Goal: Task Accomplishment & Management: Manage account settings

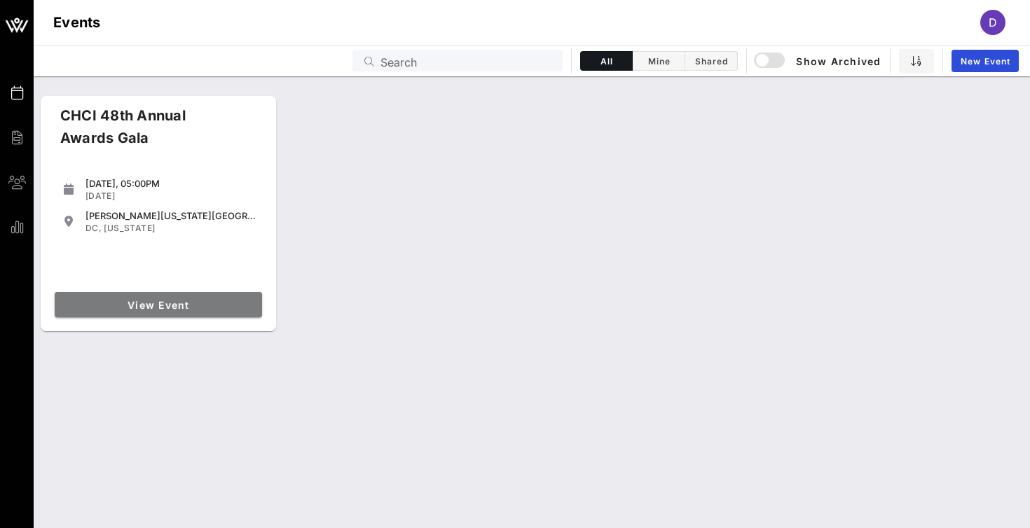
click at [151, 306] on span "View Event" at bounding box center [158, 305] width 196 height 12
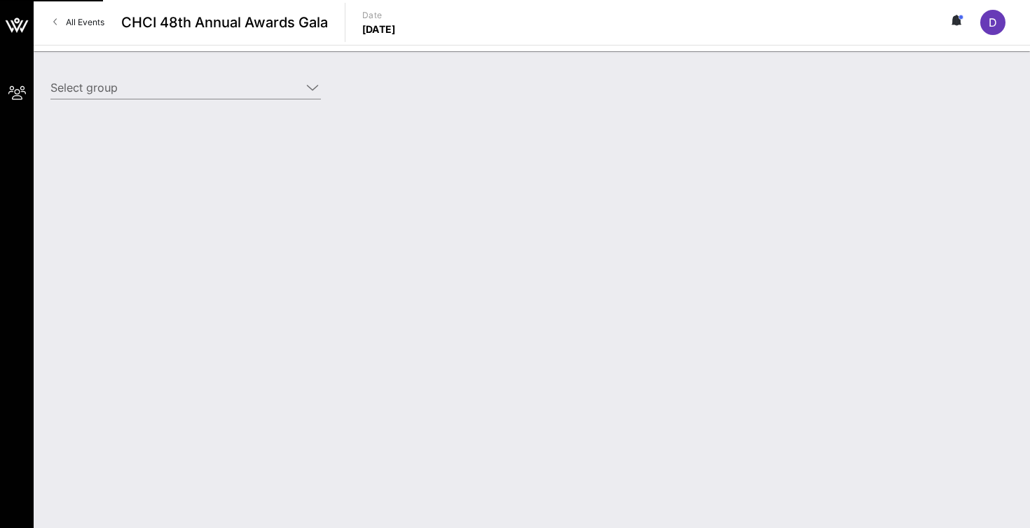
type input "T-Mobile (T-Mobile) [[PERSON_NAME], [PERSON_NAME][EMAIL_ADDRESS][DOMAIN_NAME]]"
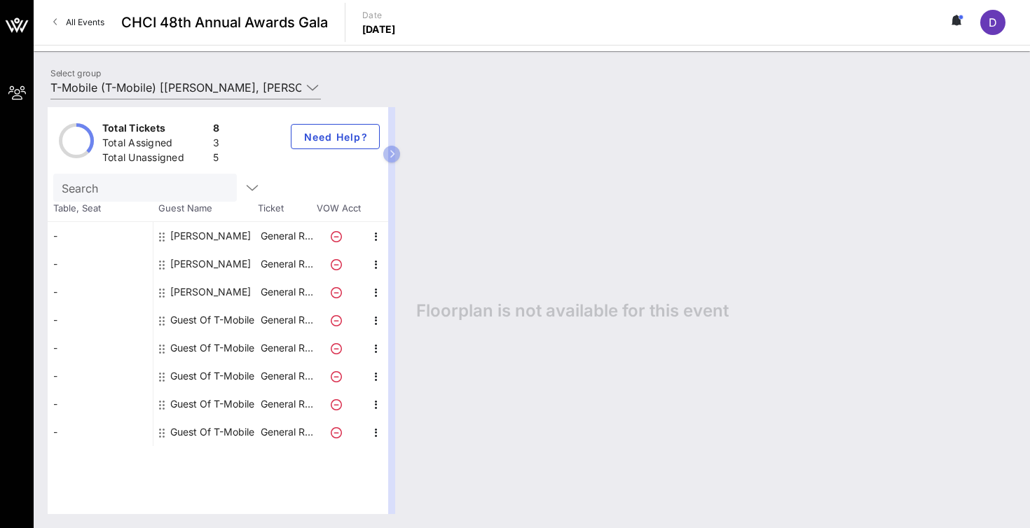
click at [194, 321] on div "Guest Of T-Mobile" at bounding box center [212, 320] width 84 height 28
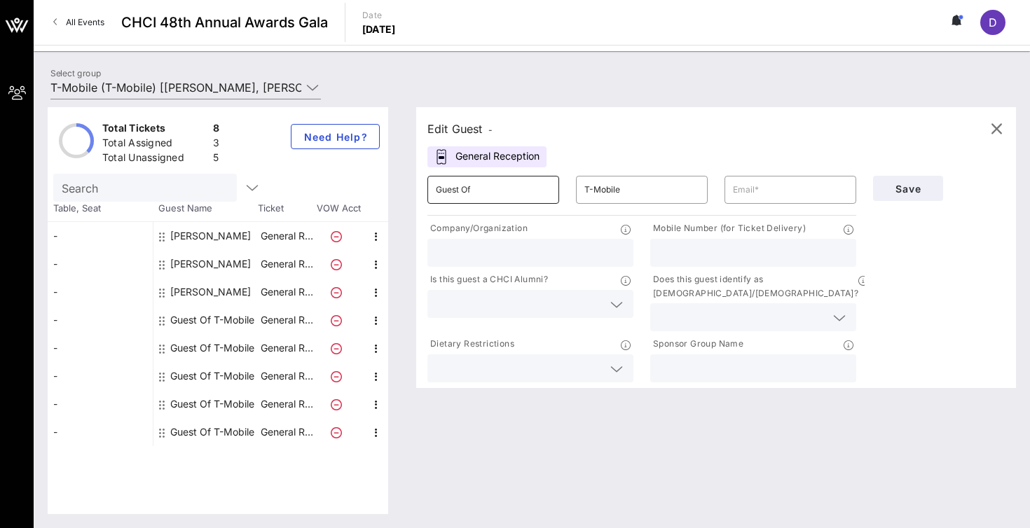
click at [497, 193] on input "Guest Of" at bounding box center [493, 190] width 115 height 22
type input "G"
type input "[PERSON_NAME]"
type input "Raba"
paste input "[PERSON_NAME][EMAIL_ADDRESS][PERSON_NAME][DOMAIN_NAME]"
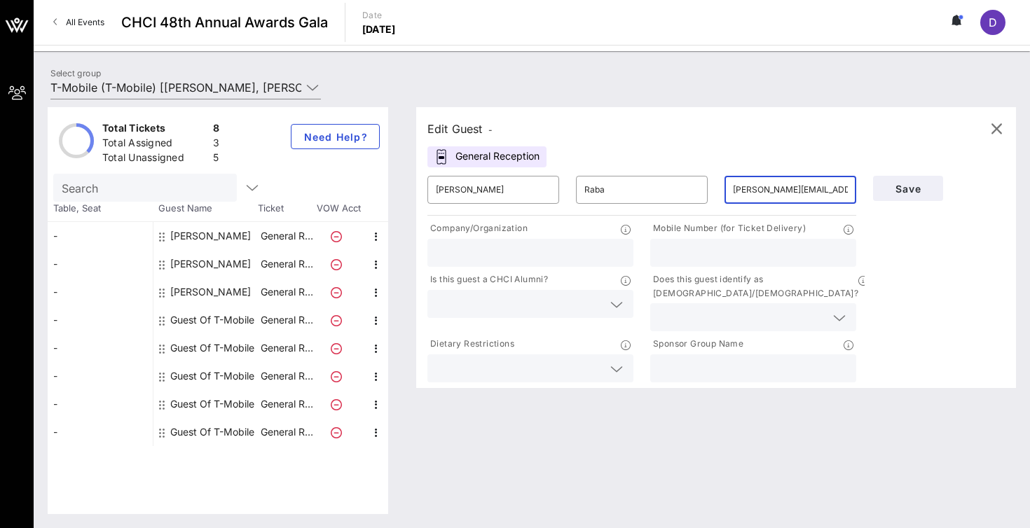
type input "[PERSON_NAME][EMAIL_ADDRESS][PERSON_NAME][DOMAIN_NAME]"
click at [546, 247] on input "text" at bounding box center [530, 253] width 189 height 18
click at [719, 359] on input "text" at bounding box center [753, 368] width 189 height 18
type input "T-Mobile"
click at [783, 308] on input "text" at bounding box center [742, 317] width 167 height 18
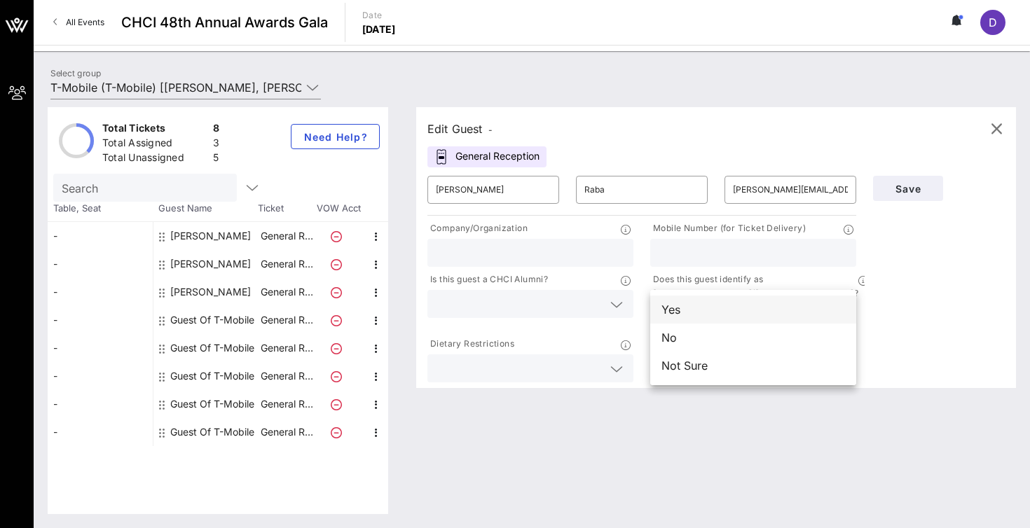
click at [704, 308] on div "Yes" at bounding box center [753, 310] width 206 height 28
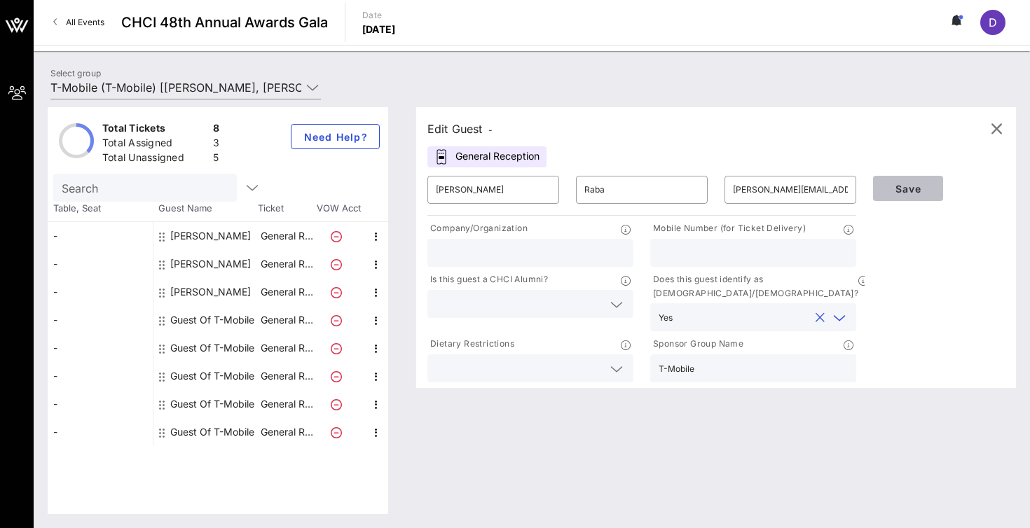
click at [911, 193] on span "Save" at bounding box center [908, 189] width 48 height 12
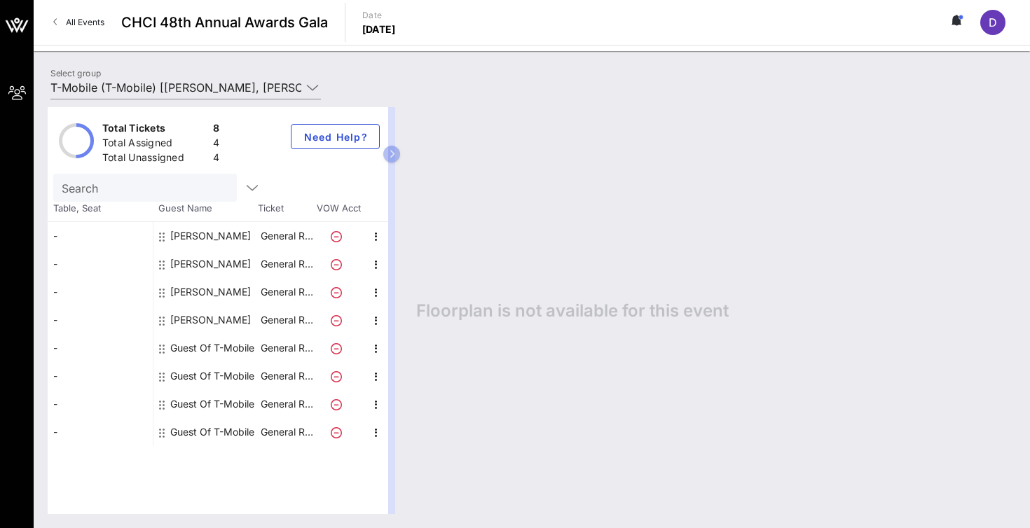
click at [189, 346] on div "Guest Of T-Mobile" at bounding box center [212, 348] width 84 height 28
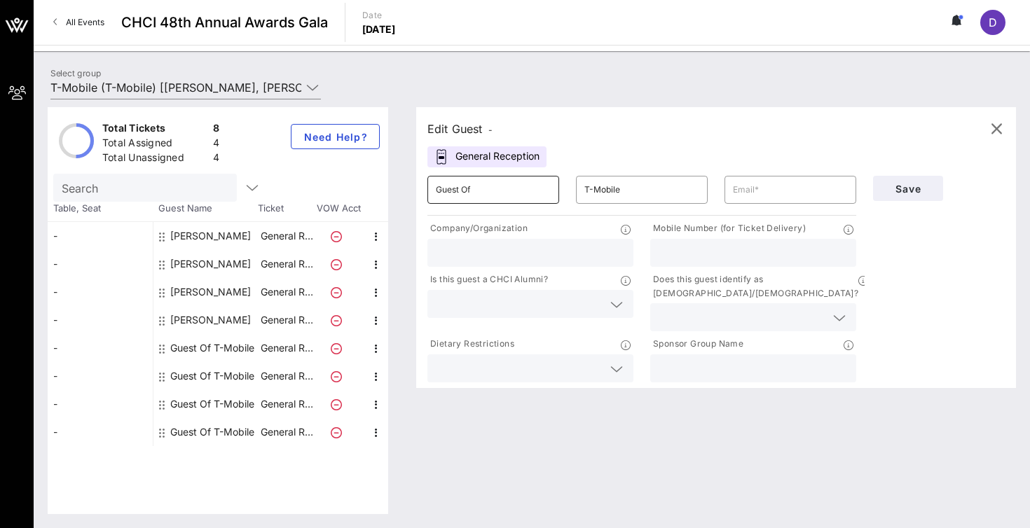
click at [473, 194] on input "Guest Of" at bounding box center [493, 190] width 115 height 22
type input "G"
type input "[PERSON_NAME]"
click at [594, 189] on input "T-Mobile" at bounding box center [641, 190] width 115 height 22
type input "T-Mobile"
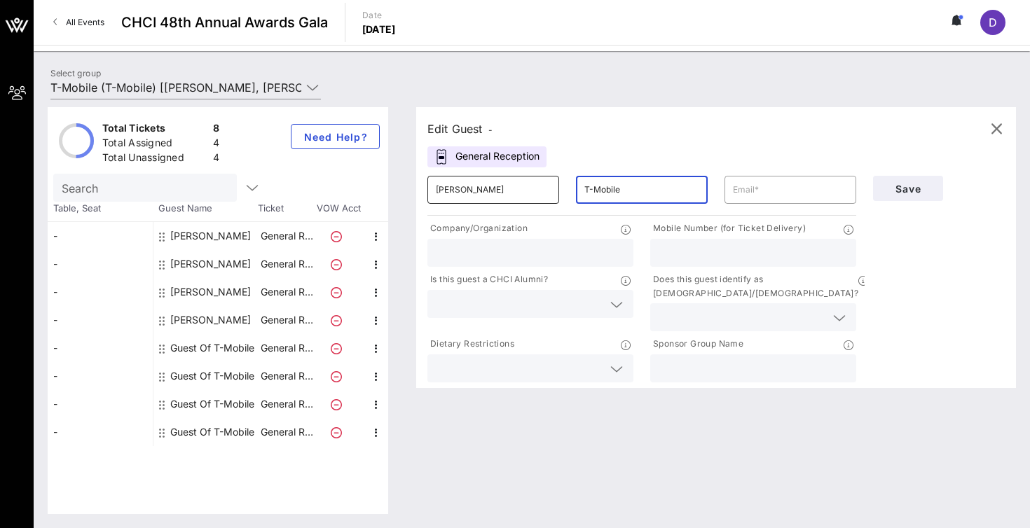
drag, startPoint x: 634, startPoint y: 189, endPoint x: 551, endPoint y: 188, distance: 82.7
click at [551, 188] on div "​ [PERSON_NAME] ​ T-Mobile ​" at bounding box center [642, 189] width 446 height 45
click at [713, 359] on input "text" at bounding box center [753, 368] width 189 height 18
paste input "T-Mobile"
type input "T-Mobile"
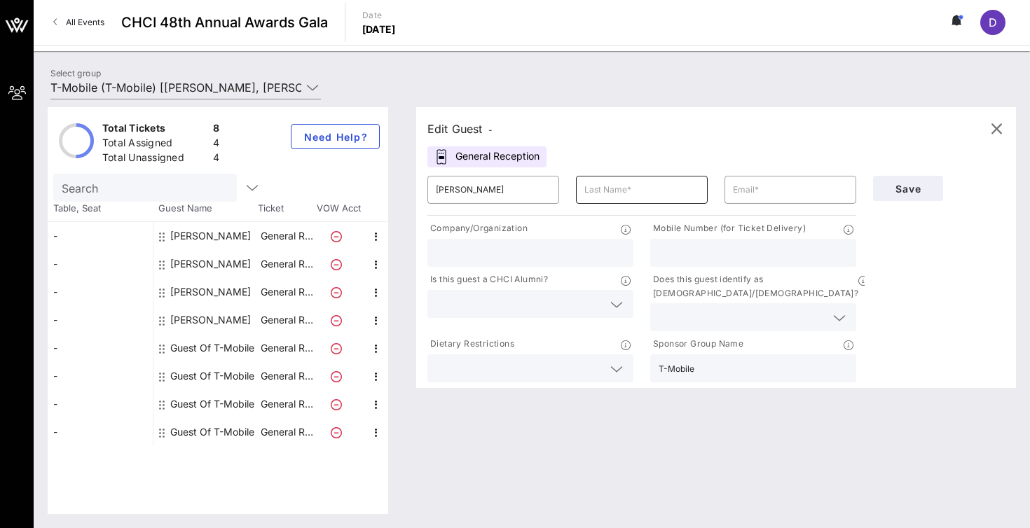
click at [613, 193] on input "text" at bounding box center [641, 190] width 115 height 22
type input "[PERSON_NAME]"
paste input "[PERSON_NAME][EMAIL_ADDRESS][PERSON_NAME][DOMAIN_NAME]"
type input "[PERSON_NAME][EMAIL_ADDRESS][PERSON_NAME][DOMAIN_NAME]"
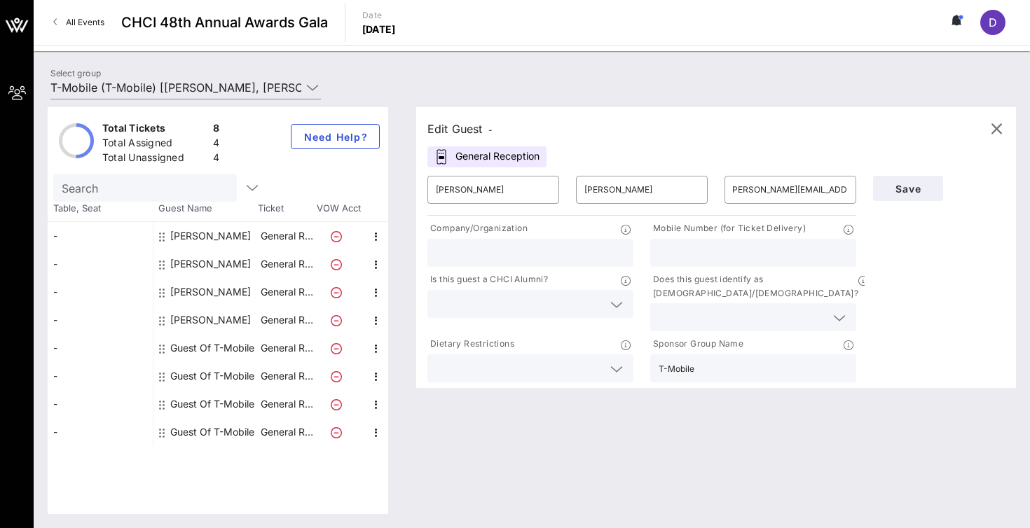
click at [612, 254] on input "text" at bounding box center [530, 253] width 189 height 18
type input "T-Mobile"
click at [895, 193] on span "Save" at bounding box center [908, 189] width 48 height 12
click at [748, 188] on input "[PERSON_NAME][EMAIL_ADDRESS][PERSON_NAME][DOMAIN_NAME]" at bounding box center [790, 190] width 115 height 22
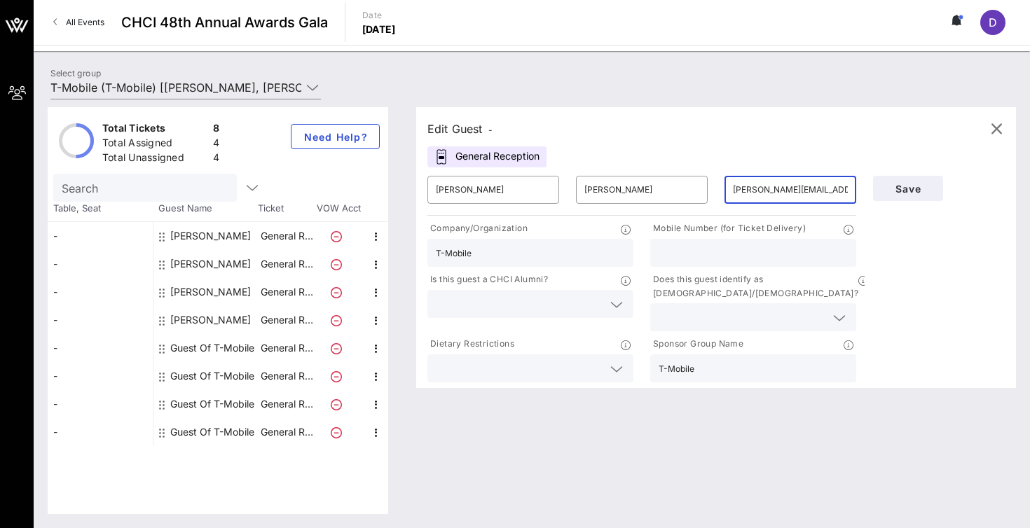
drag, startPoint x: 731, startPoint y: 189, endPoint x: 859, endPoint y: 188, distance: 127.5
click at [859, 188] on div "​ [PERSON_NAME][EMAIL_ADDRESS][PERSON_NAME][DOMAIN_NAME]" at bounding box center [790, 189] width 149 height 45
drag, startPoint x: 844, startPoint y: 186, endPoint x: 733, endPoint y: 184, distance: 110.7
click at [733, 184] on input "[PERSON_NAME][EMAIL_ADDRESS][PERSON_NAME][DOMAIN_NAME]" at bounding box center [790, 190] width 115 height 22
type input "m"
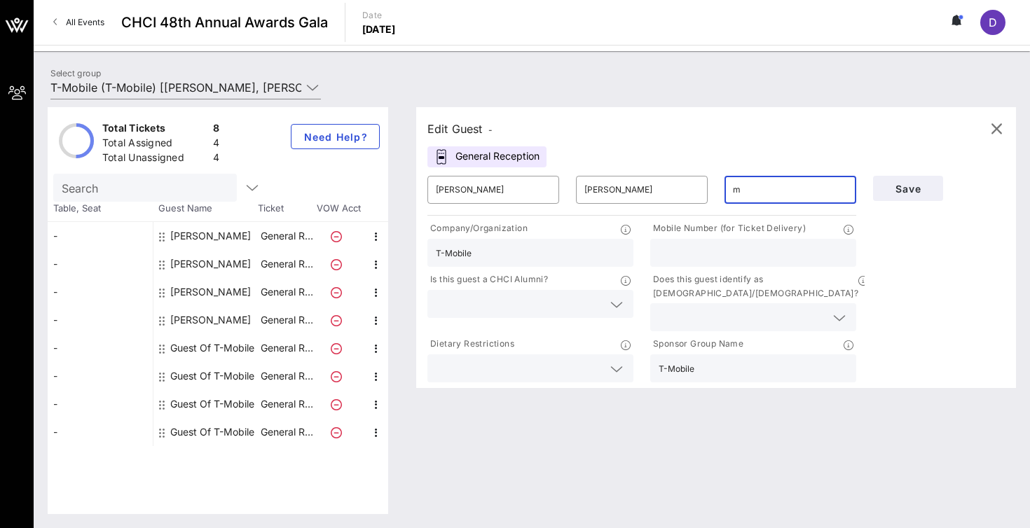
click at [747, 185] on input "m" at bounding box center [790, 190] width 115 height 22
click at [743, 240] on div at bounding box center [753, 253] width 189 height 28
paste input "[PHONE_NUMBER]"
type input "[PHONE_NUMBER]"
click at [762, 187] on input "text" at bounding box center [790, 190] width 115 height 22
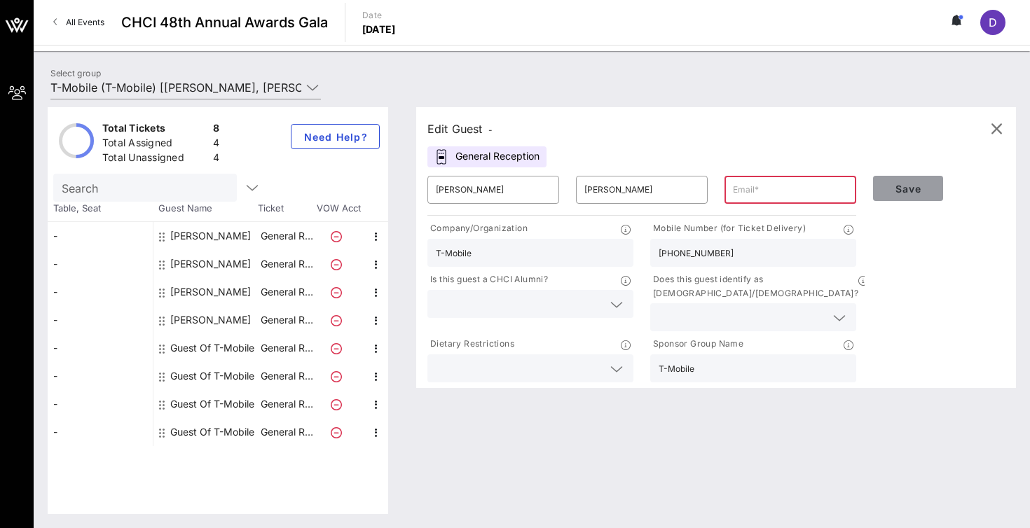
click at [900, 186] on span "Save" at bounding box center [908, 189] width 48 height 12
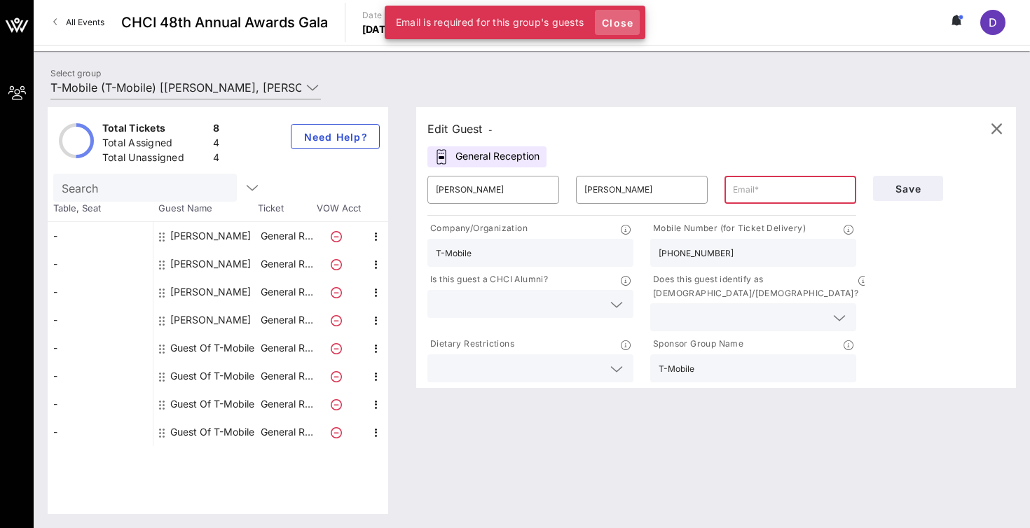
click at [625, 20] on span "Close" at bounding box center [617, 23] width 34 height 12
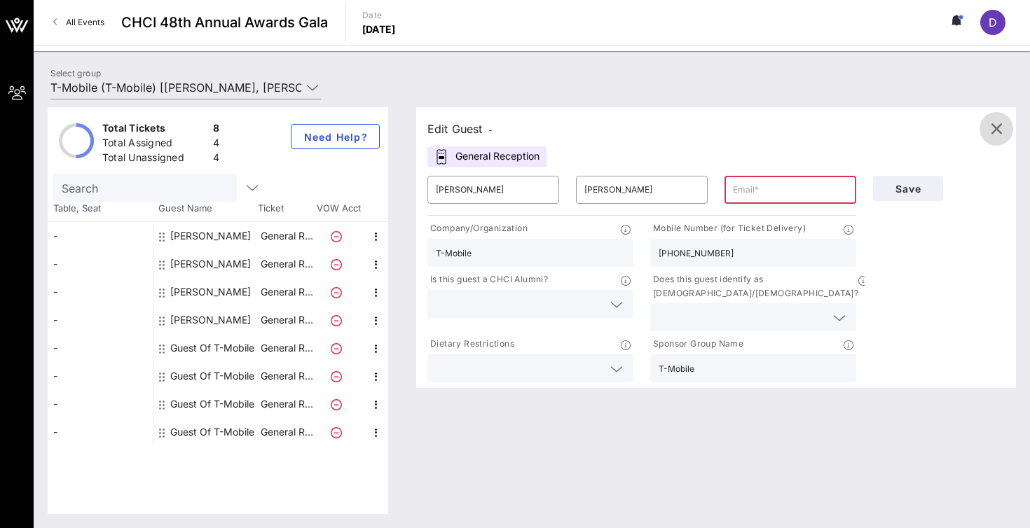
click at [992, 131] on icon "button" at bounding box center [996, 129] width 17 height 17
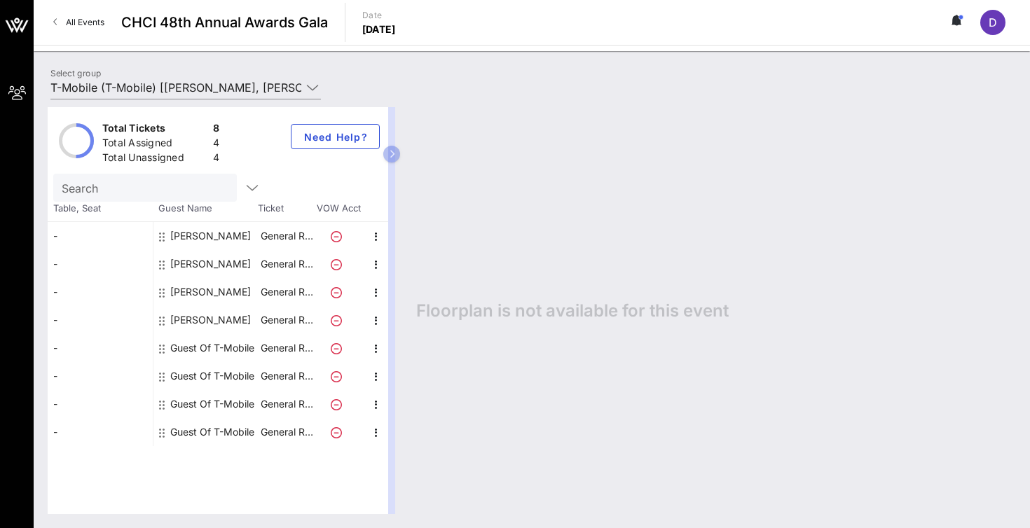
click at [205, 234] on div "[PERSON_NAME]" at bounding box center [210, 236] width 81 height 28
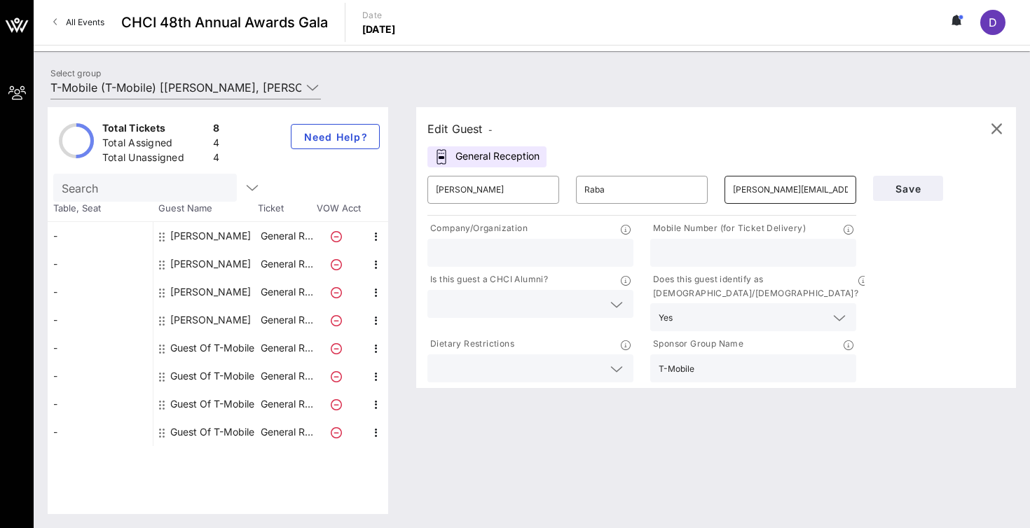
drag, startPoint x: 731, startPoint y: 190, endPoint x: 836, endPoint y: 188, distance: 105.1
click at [836, 188] on div "​ [PERSON_NAME][EMAIL_ADDRESS][PERSON_NAME][DOMAIN_NAME]" at bounding box center [790, 190] width 132 height 28
drag, startPoint x: 836, startPoint y: 188, endPoint x: 722, endPoint y: 188, distance: 113.5
click at [722, 188] on div "​ [PERSON_NAME][EMAIL_ADDRESS][PERSON_NAME][DOMAIN_NAME]" at bounding box center [790, 189] width 149 height 45
click at [750, 165] on div "Edit Guest - General Reception ​ [PERSON_NAME] ​ [PERSON_NAME] ​ [PERSON_NAME][…" at bounding box center [716, 247] width 600 height 281
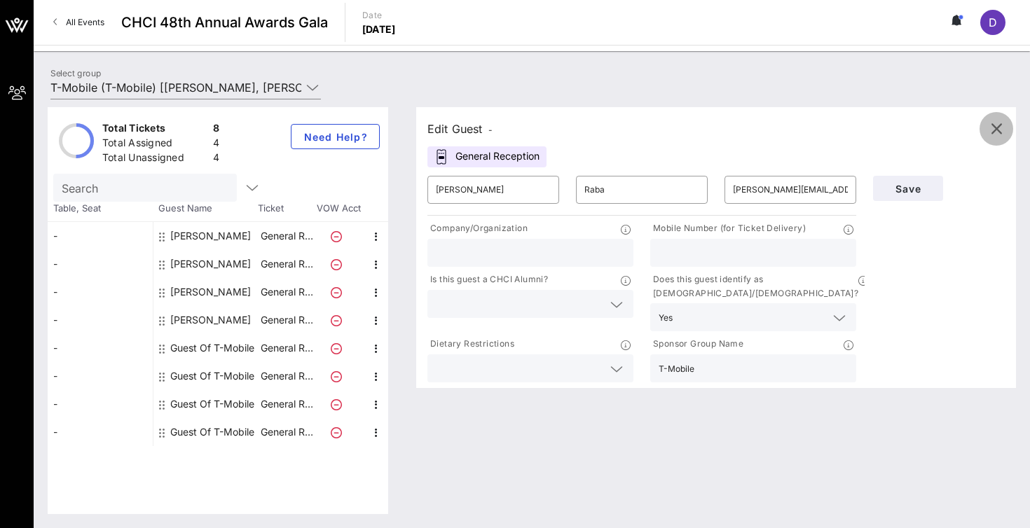
click at [992, 133] on icon "button" at bounding box center [996, 129] width 17 height 17
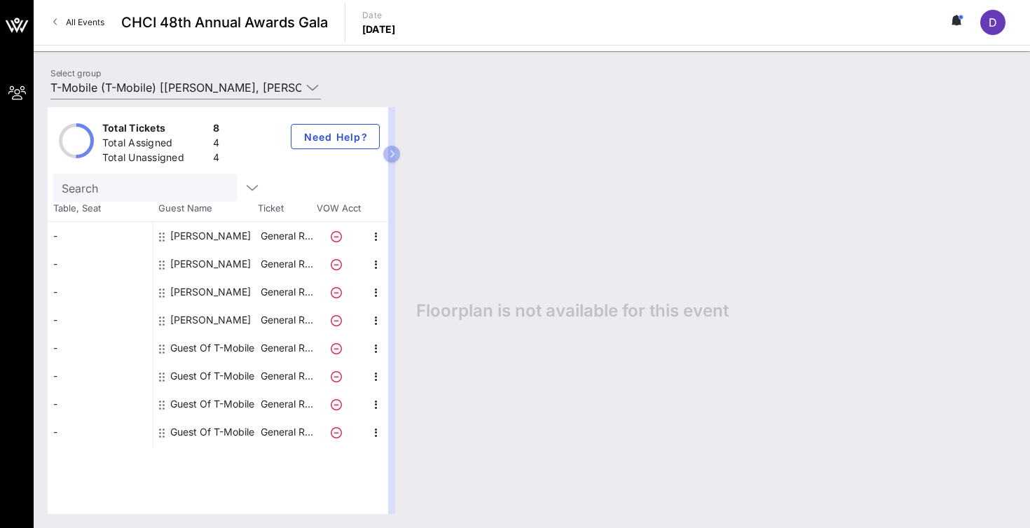
click at [987, 22] on div "D" at bounding box center [992, 22] width 25 height 25
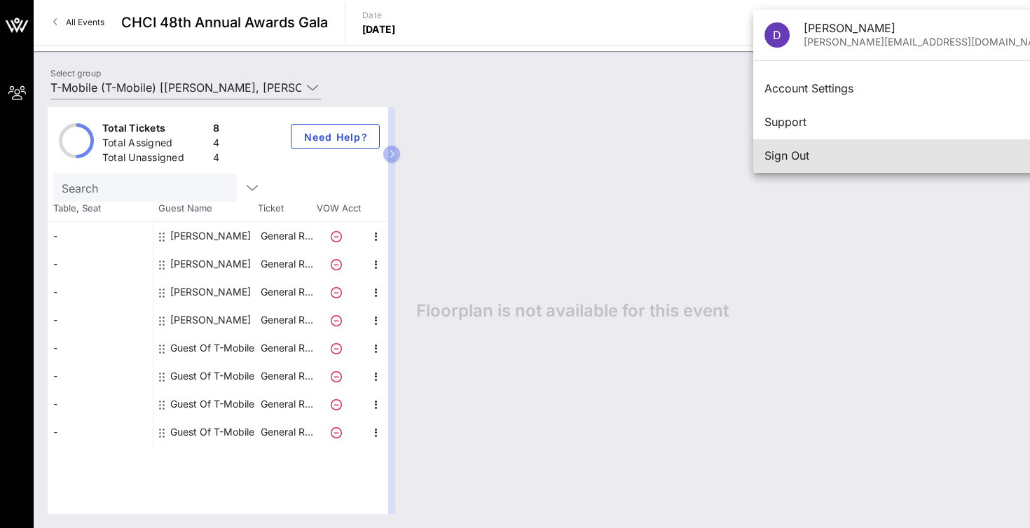
click at [805, 157] on div "Sign Out" at bounding box center [908, 155] width 289 height 13
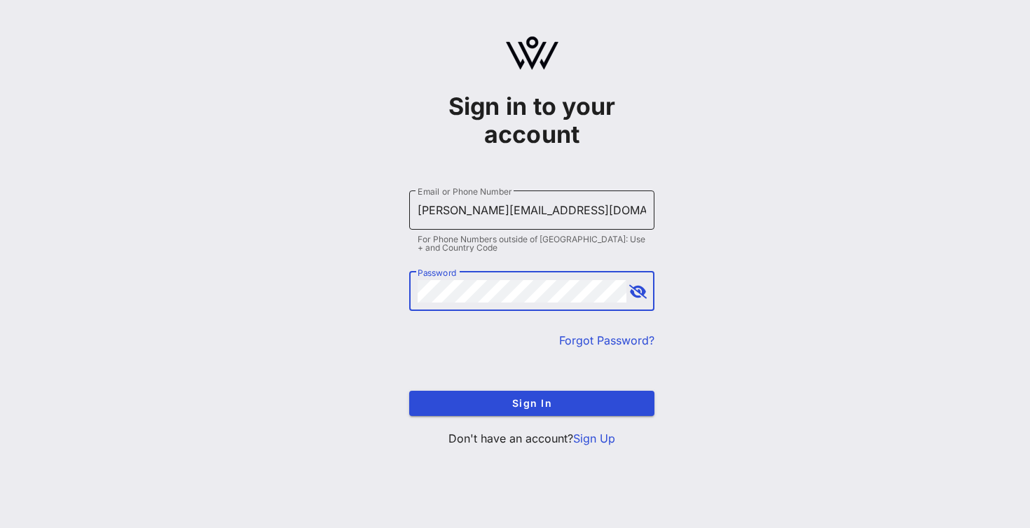
click at [560, 219] on input "[PERSON_NAME][EMAIL_ADDRESS][DOMAIN_NAME]" at bounding box center [532, 210] width 228 height 22
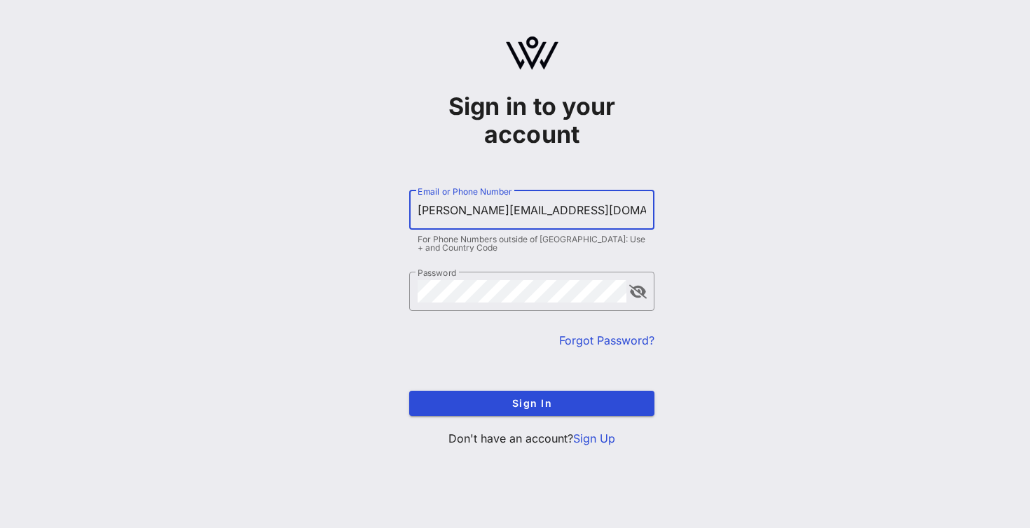
click at [560, 219] on input "[PERSON_NAME][EMAIL_ADDRESS][DOMAIN_NAME]" at bounding box center [532, 210] width 228 height 22
click at [513, 223] on div "Email or Phone Number estuardoQ" at bounding box center [532, 210] width 228 height 39
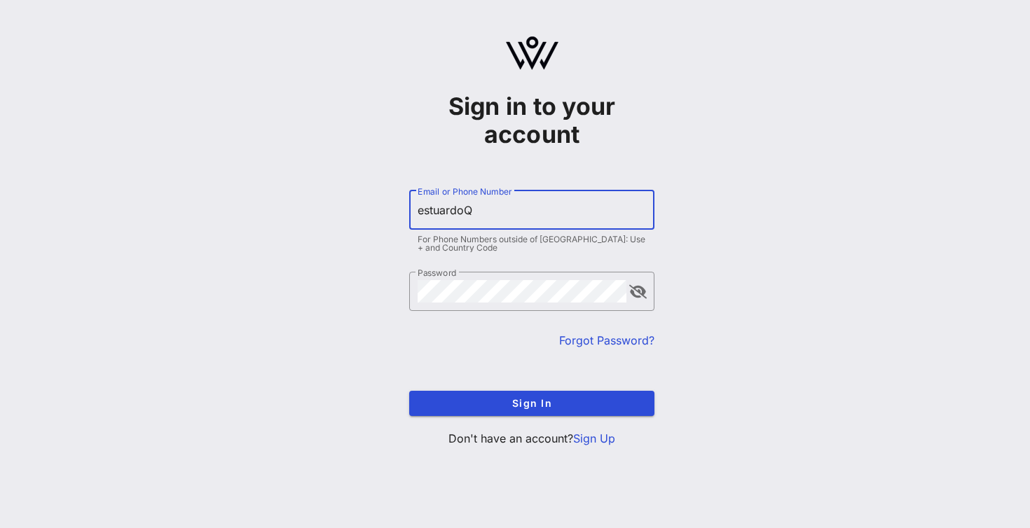
click at [513, 221] on input "estuardoQ" at bounding box center [532, 210] width 228 height 22
paste input "[PERSON_NAME][EMAIL_ADDRESS][DOMAIN_NAME]"
type input "[PERSON_NAME][EMAIL_ADDRESS][DOMAIN_NAME]"
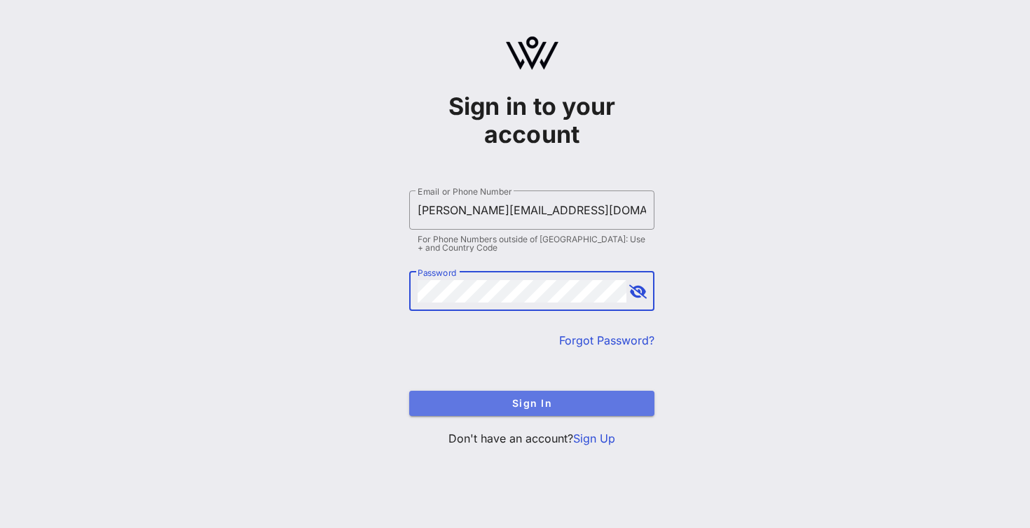
click at [444, 397] on span "Sign In" at bounding box center [531, 403] width 223 height 12
